Goal: Task Accomplishment & Management: Use online tool/utility

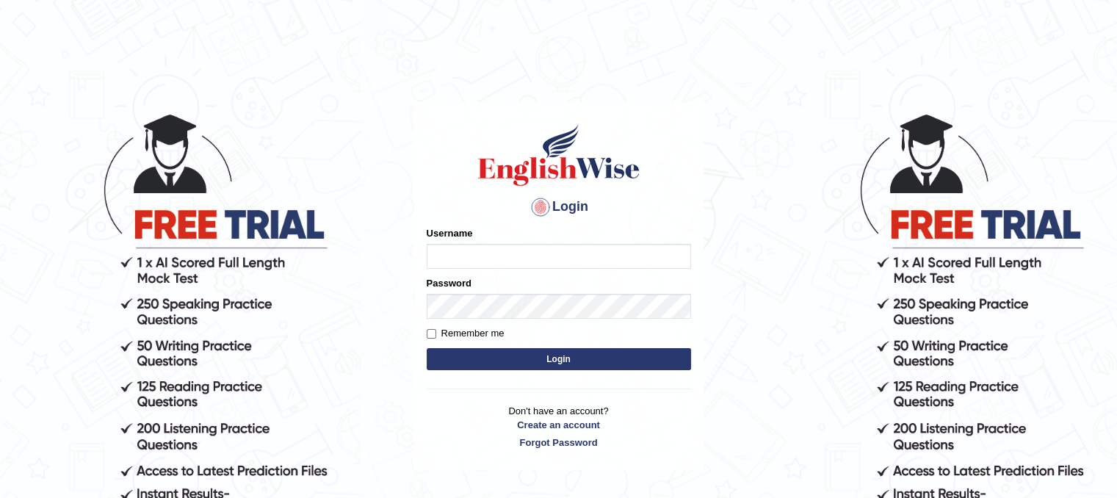
type input "Lutfia"
click at [549, 363] on button "Login" at bounding box center [559, 359] width 264 height 22
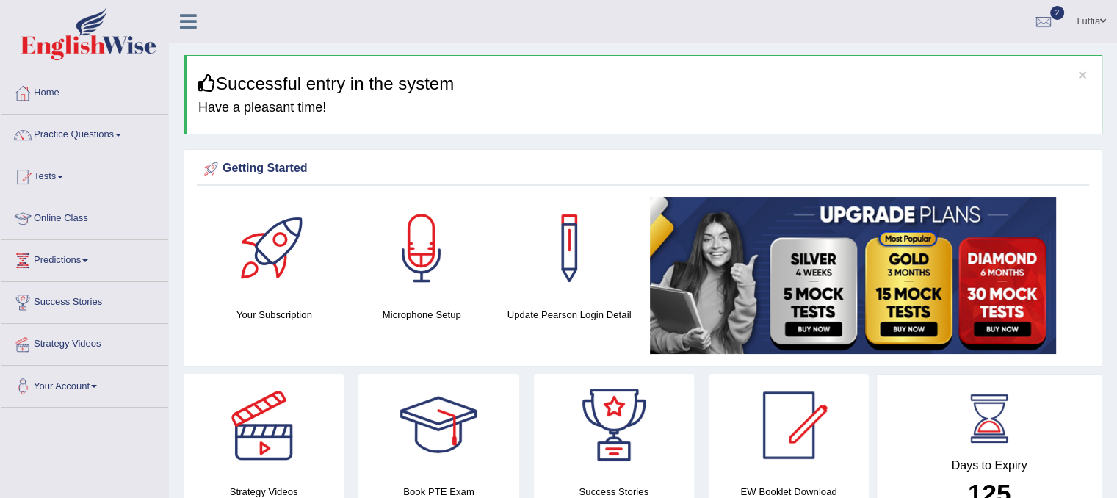
click at [652, 325] on img at bounding box center [853, 275] width 406 height 157
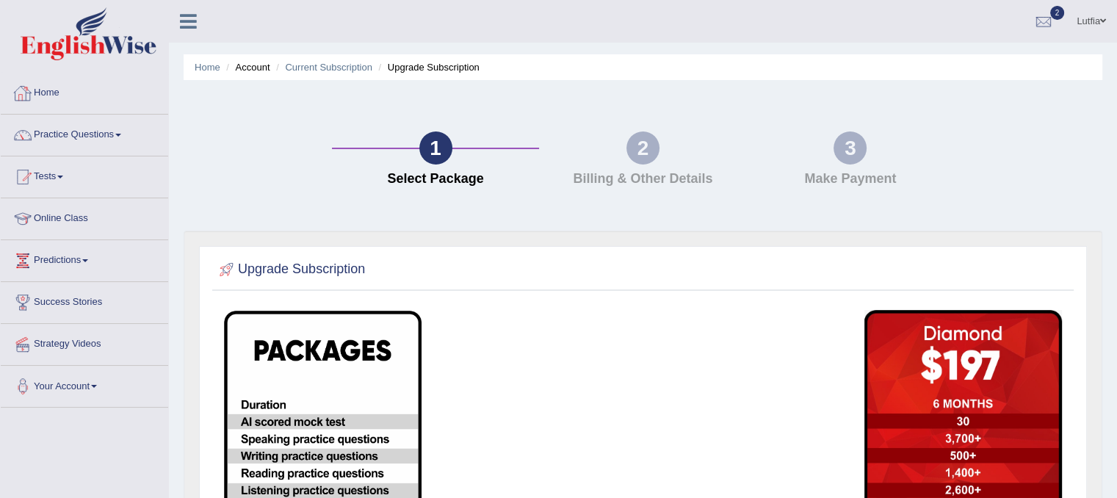
click at [54, 95] on link "Home" at bounding box center [84, 91] width 167 height 37
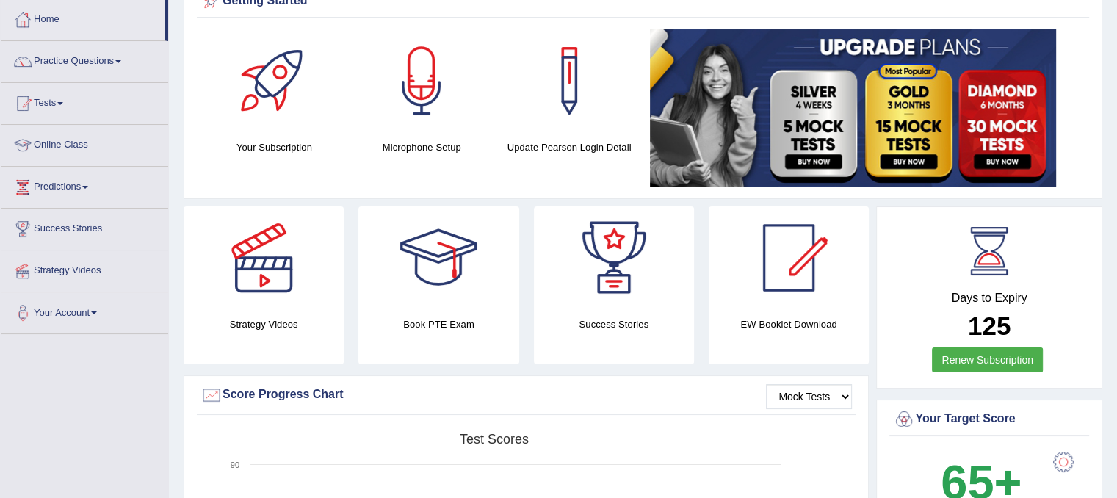
scroll to position [73, 0]
click at [51, 93] on link "Tests" at bounding box center [84, 101] width 167 height 37
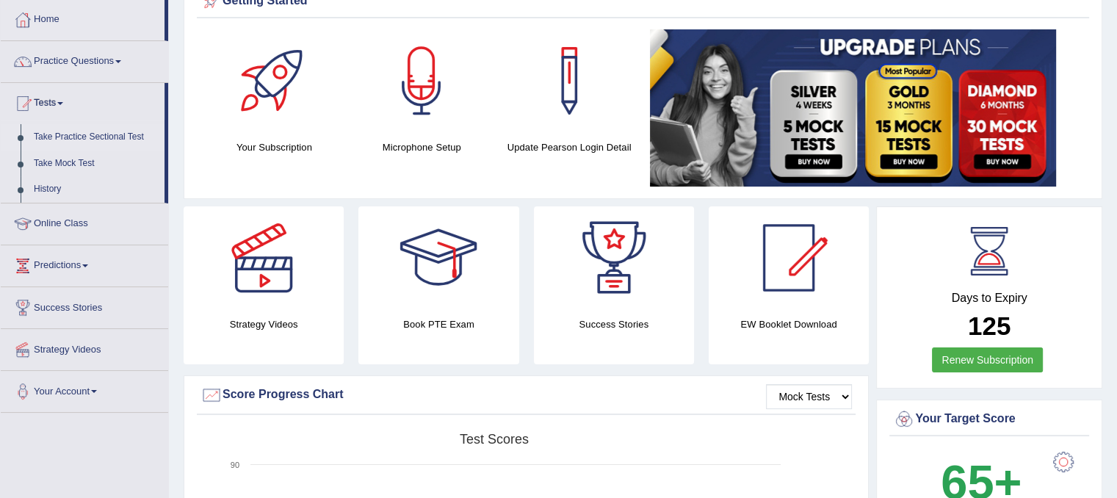
click at [76, 137] on link "Take Practice Sectional Test" at bounding box center [95, 137] width 137 height 26
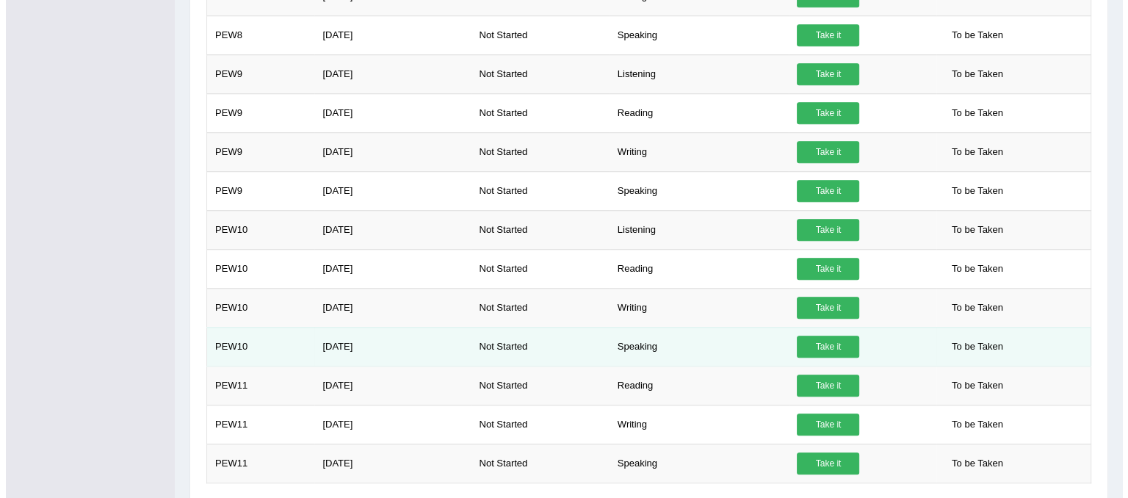
scroll to position [1253, 0]
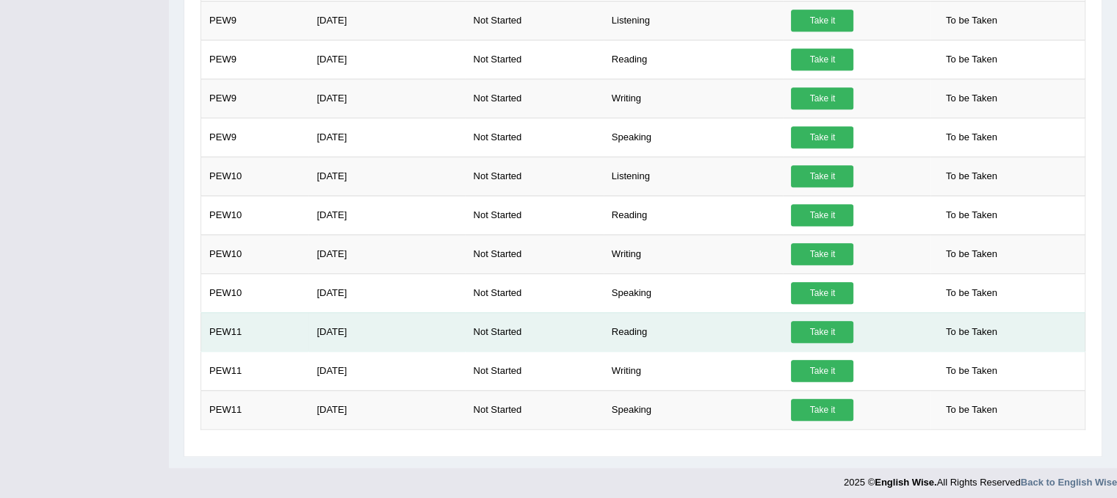
click at [807, 321] on link "Take it" at bounding box center [822, 332] width 62 height 22
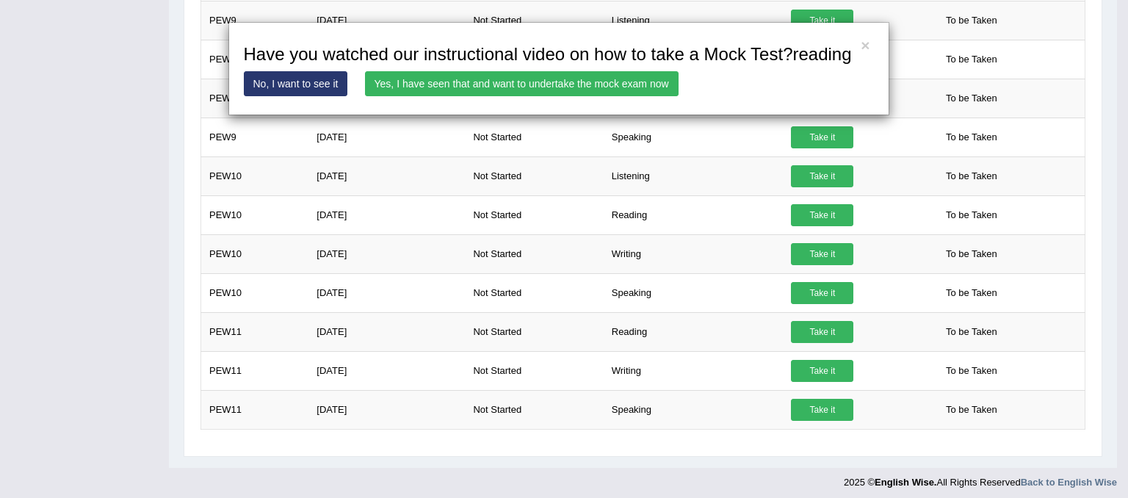
click at [623, 84] on link "Yes, I have seen that and want to undertake the mock exam now" at bounding box center [522, 83] width 314 height 25
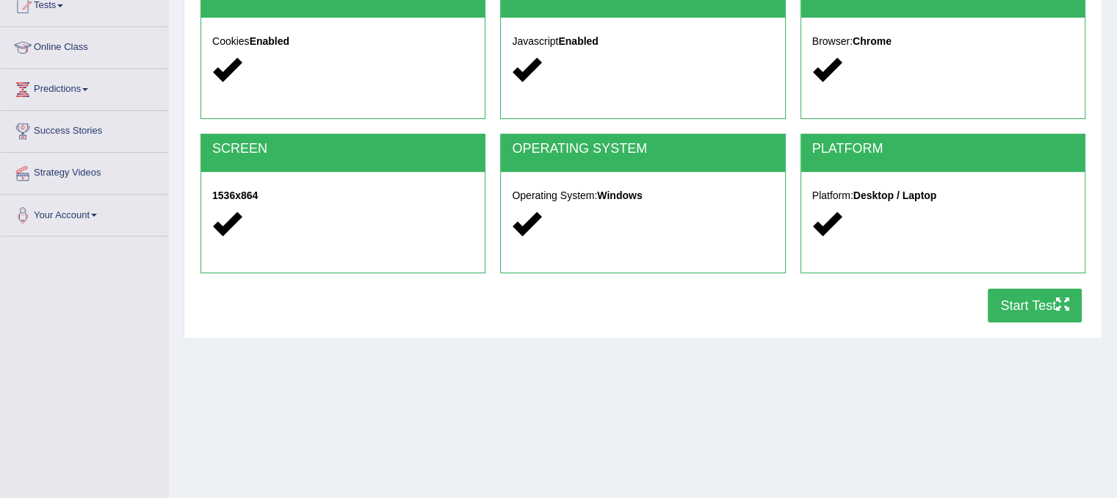
scroll to position [220, 0]
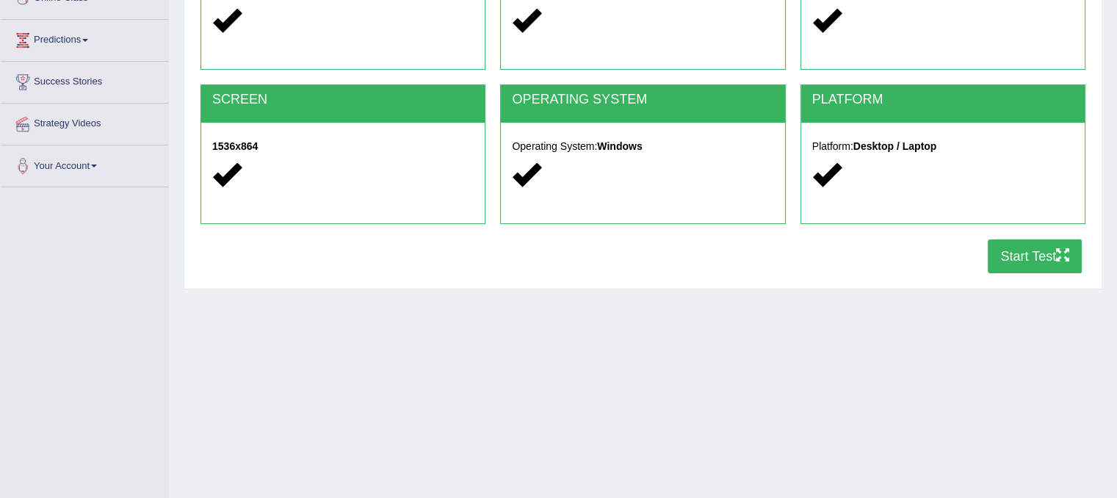
click at [1020, 246] on button "Start Test" at bounding box center [1035, 256] width 94 height 34
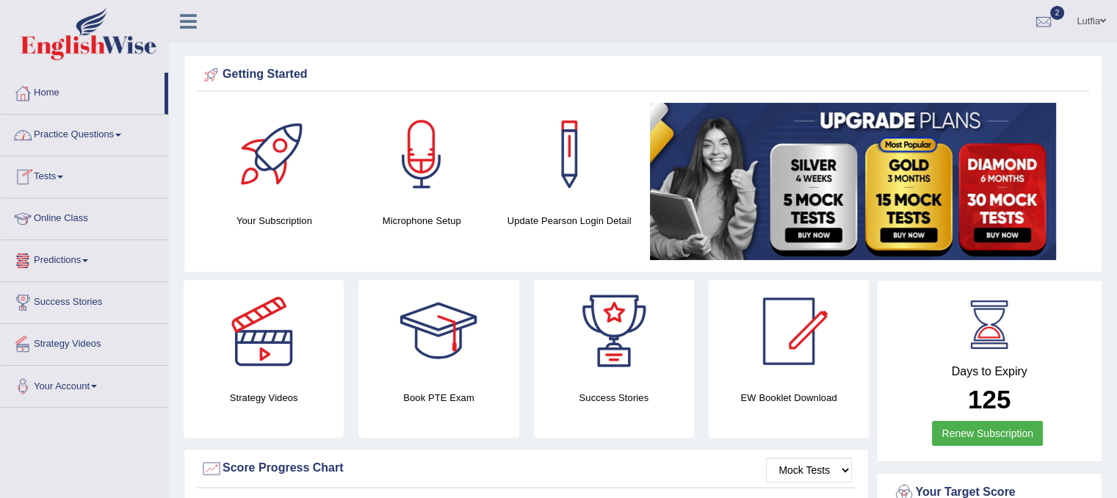
click at [81, 132] on link "Practice Questions" at bounding box center [84, 133] width 167 height 37
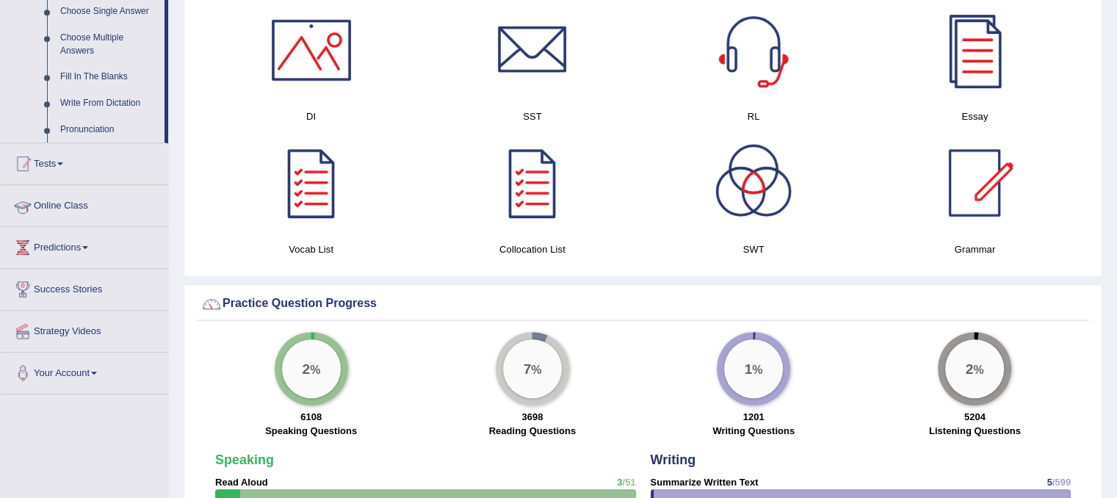
scroll to position [881, 0]
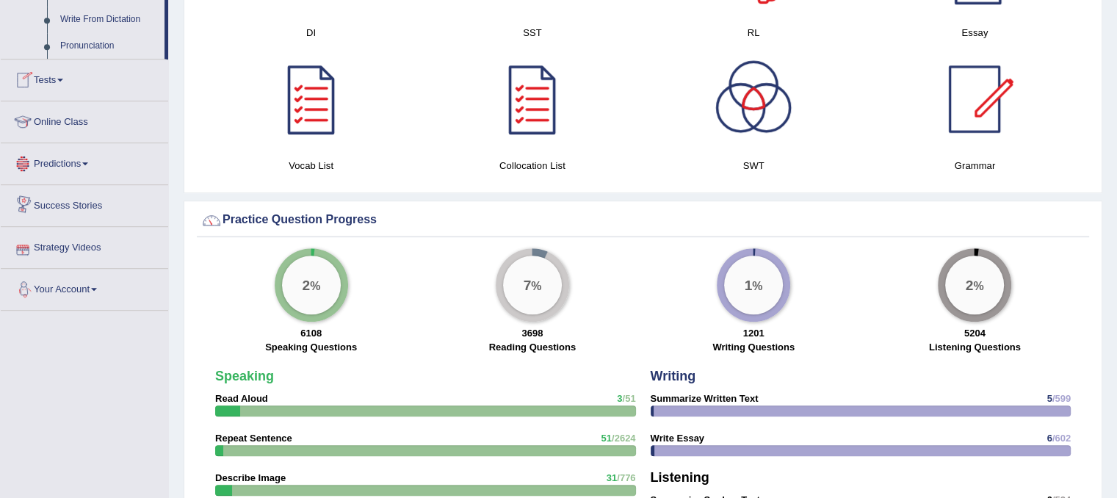
click at [62, 80] on span at bounding box center [60, 80] width 6 height 3
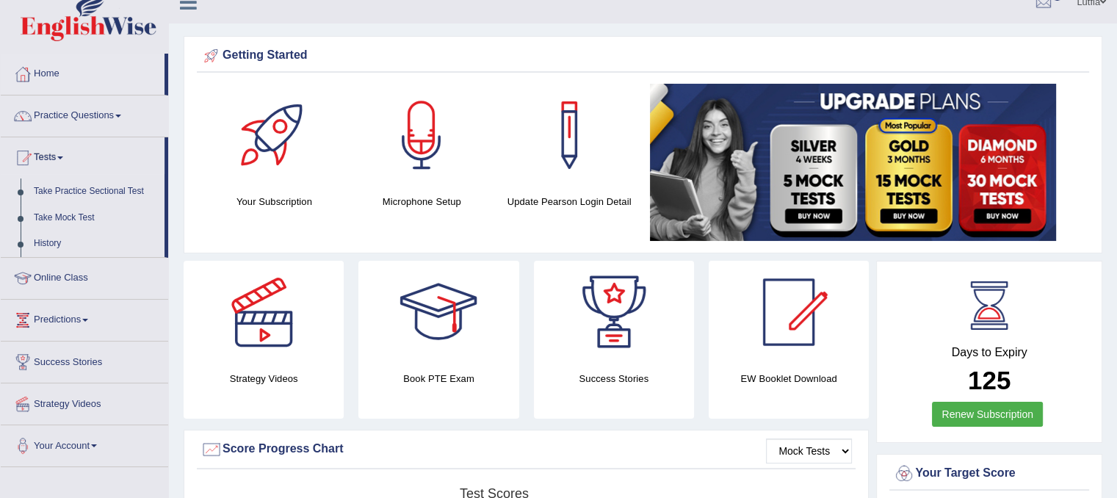
scroll to position [0, 0]
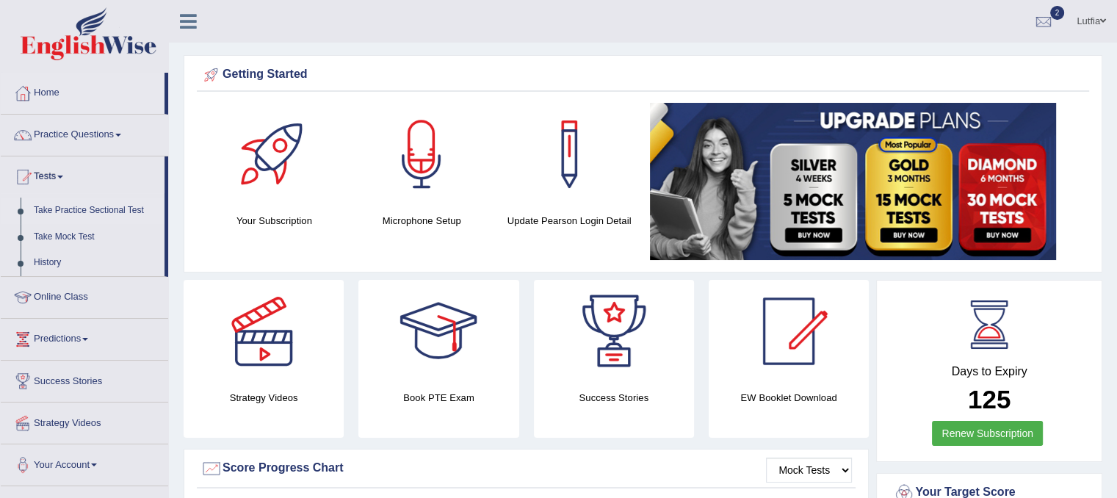
click at [75, 214] on link "Take Practice Sectional Test" at bounding box center [95, 211] width 137 height 26
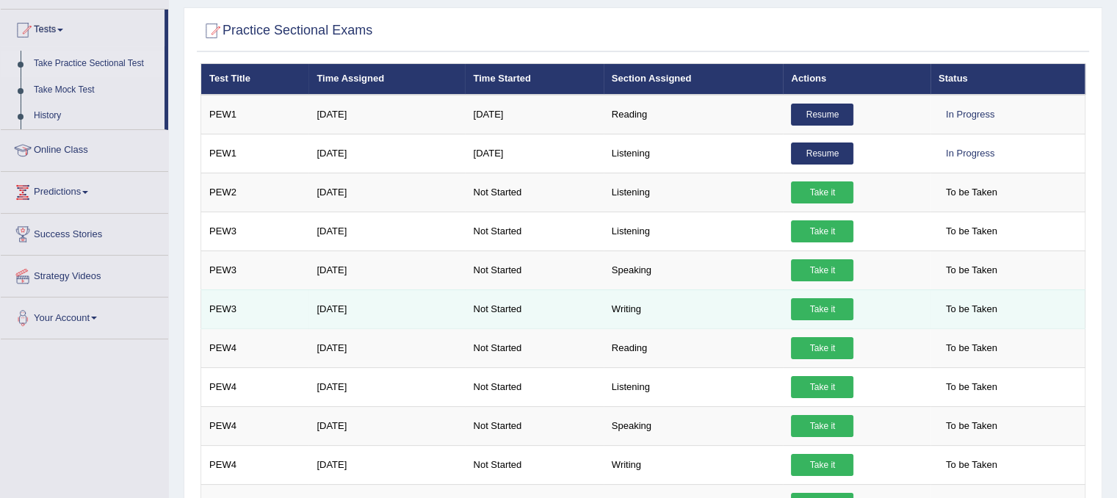
click at [814, 306] on link "Take it" at bounding box center [822, 309] width 62 height 22
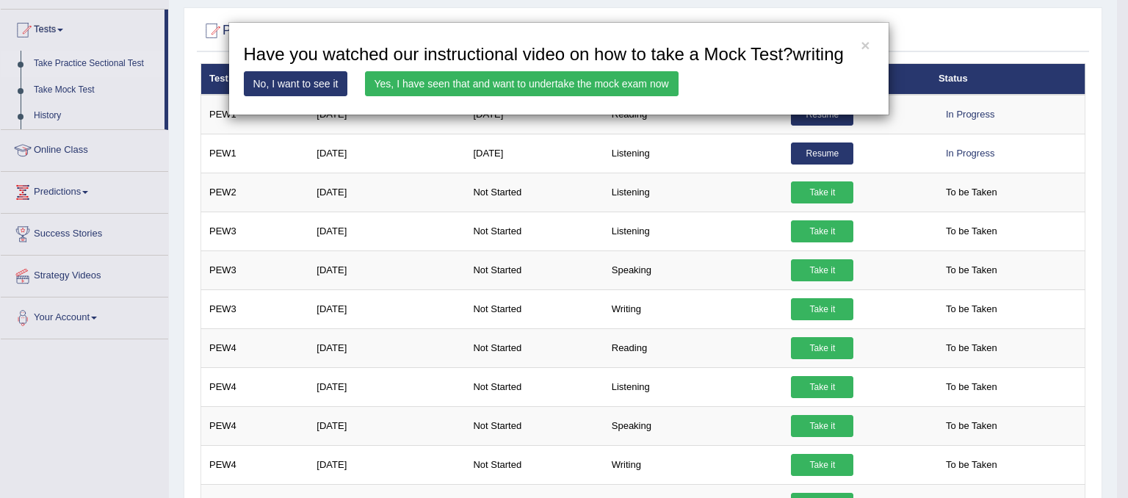
click at [574, 79] on link "Yes, I have seen that and want to undertake the mock exam now" at bounding box center [522, 83] width 314 height 25
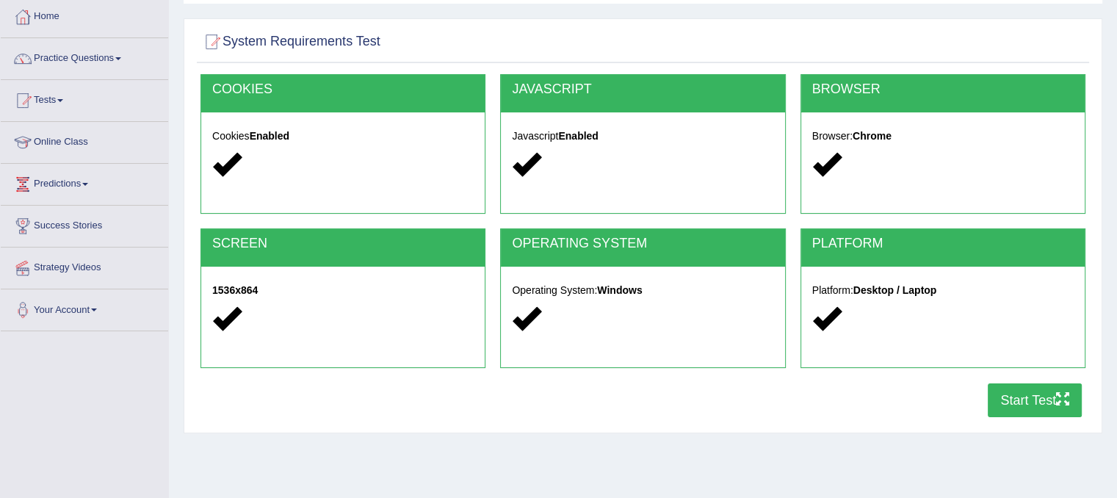
scroll to position [220, 0]
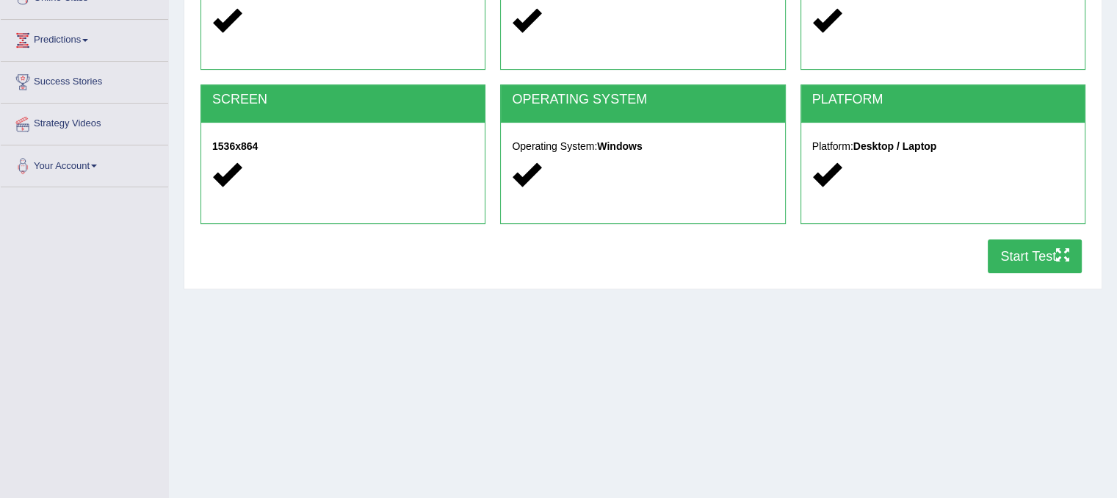
click at [1011, 250] on button "Start Test" at bounding box center [1035, 256] width 94 height 34
